Goal: Task Accomplishment & Management: Manage account settings

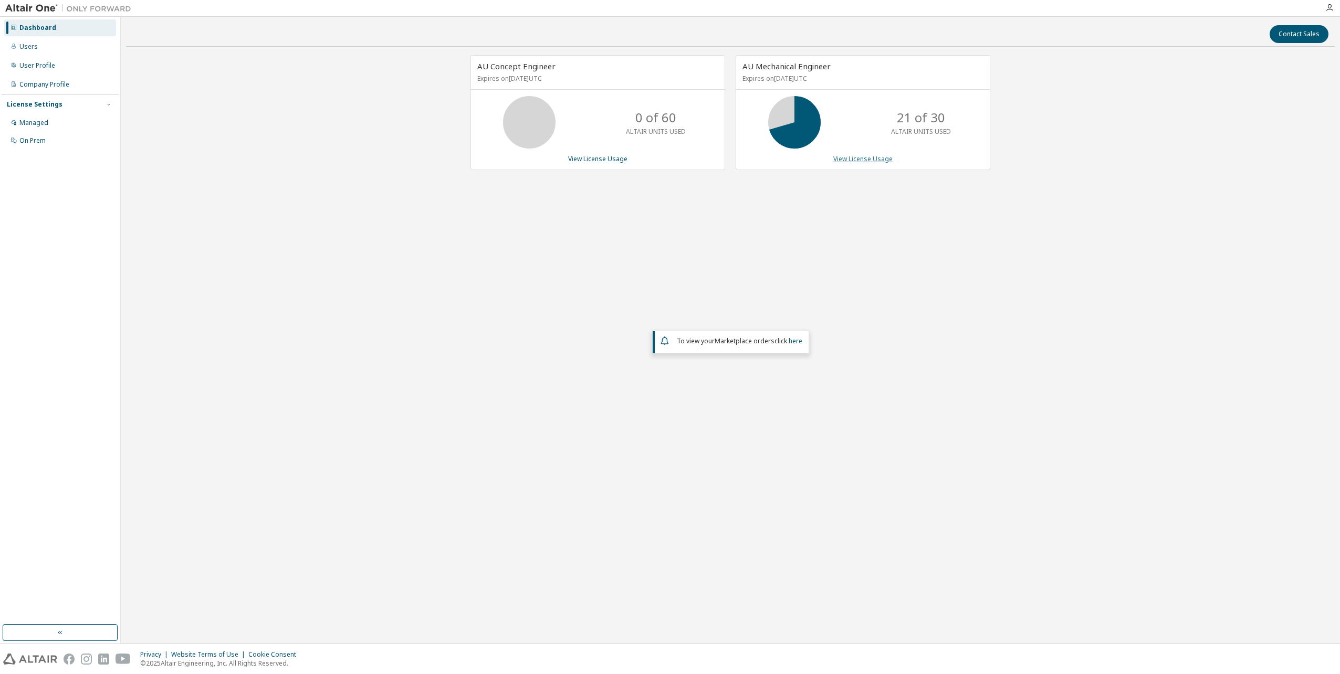
click at [849, 161] on link "View License Usage" at bounding box center [862, 158] width 59 height 9
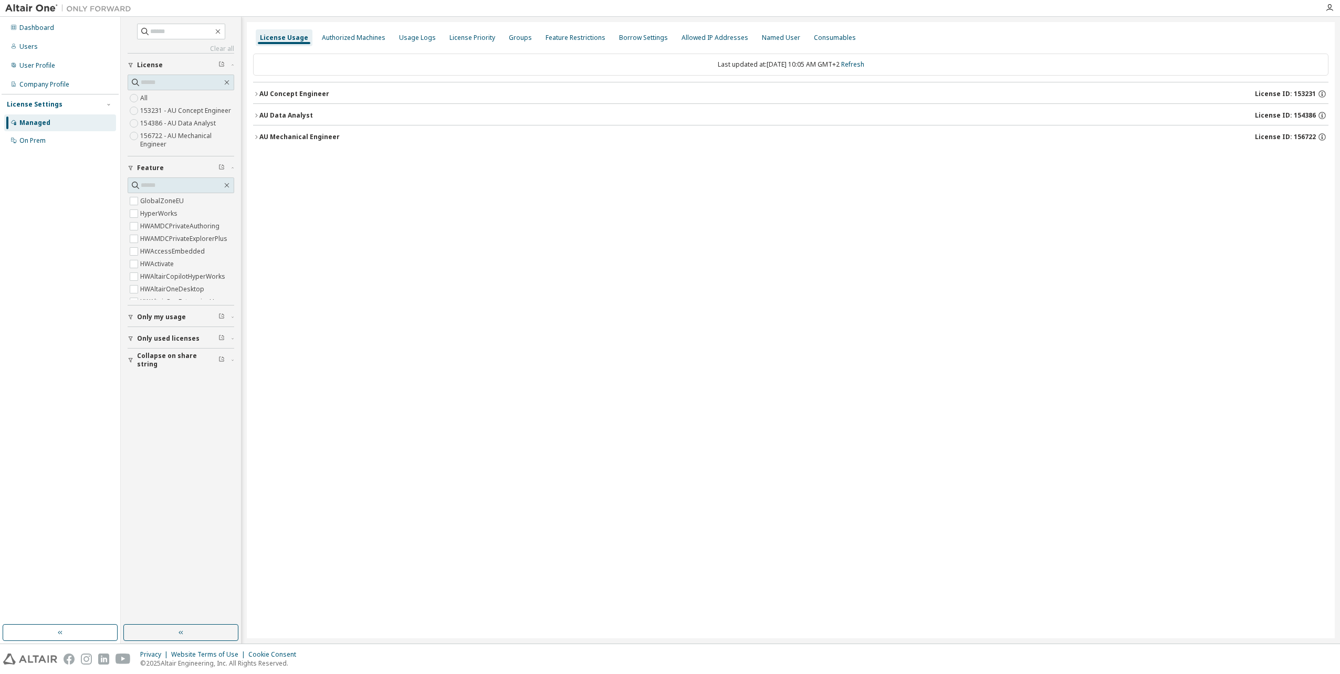
click at [257, 135] on icon "button" at bounding box center [256, 137] width 6 height 6
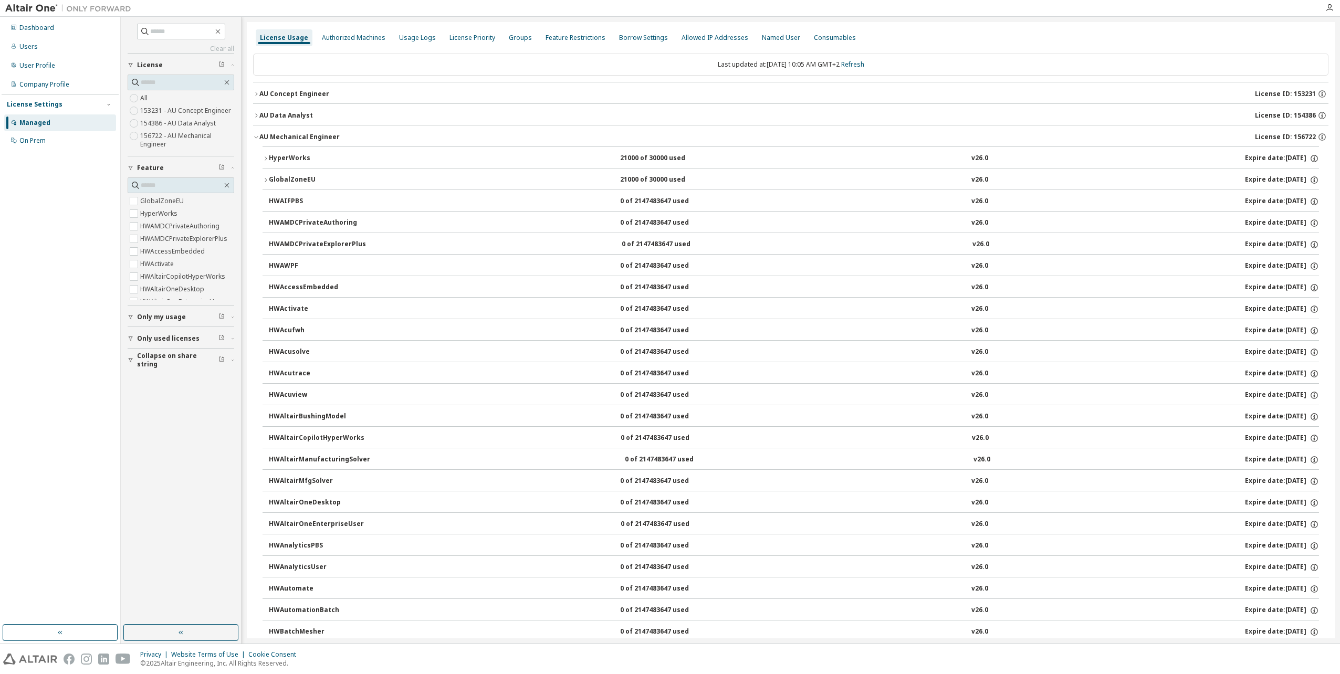
click at [266, 159] on icon "button" at bounding box center [266, 158] width 2 height 4
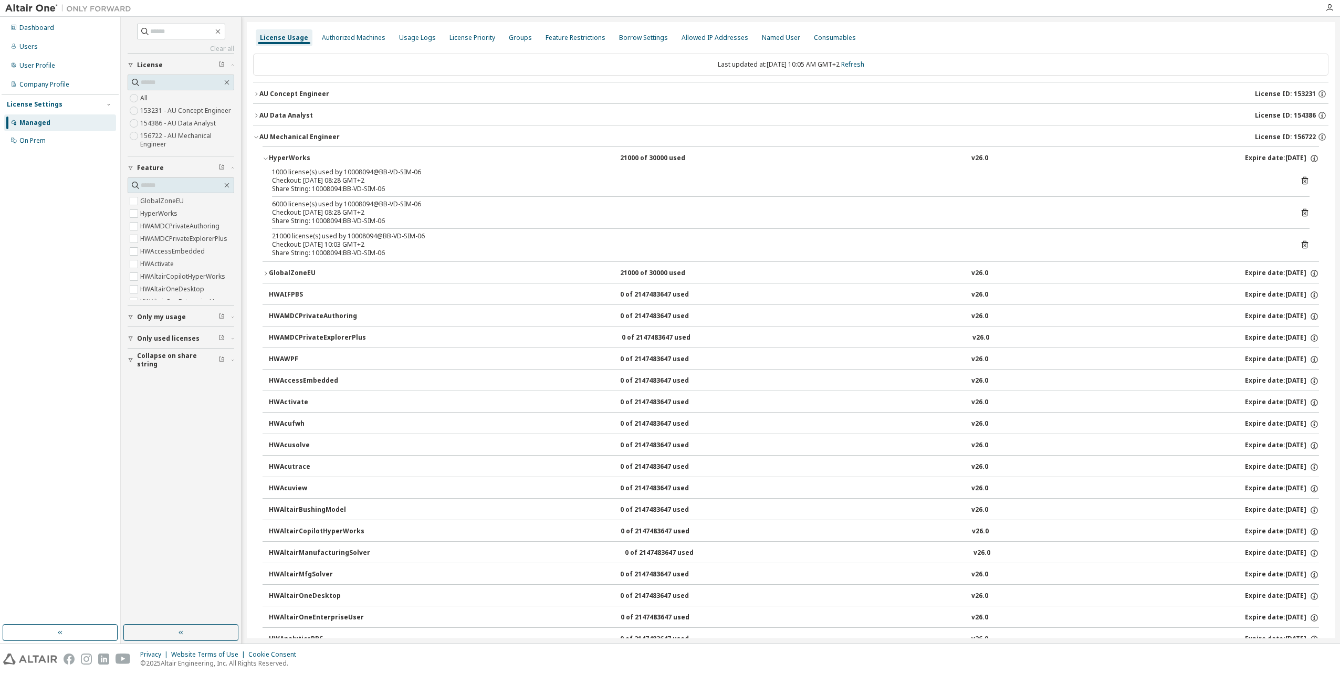
drag, startPoint x: 629, startPoint y: 467, endPoint x: 663, endPoint y: 467, distance: 34.7
click at [663, 467] on div "0 of 2147483647 used" at bounding box center [667, 467] width 95 height 9
click at [277, 236] on div "21000 license(s) used by 10008094@BB-VD-SIM-06" at bounding box center [778, 236] width 1012 height 8
click at [372, 249] on div "Share String: 10008094:BB-VD-SIM-06" at bounding box center [778, 253] width 1012 height 8
